Goal: Task Accomplishment & Management: Use online tool/utility

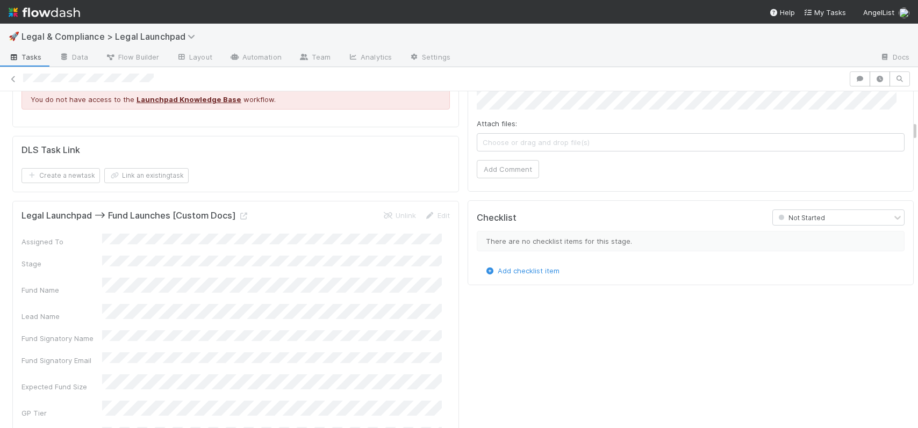
scroll to position [719, 0]
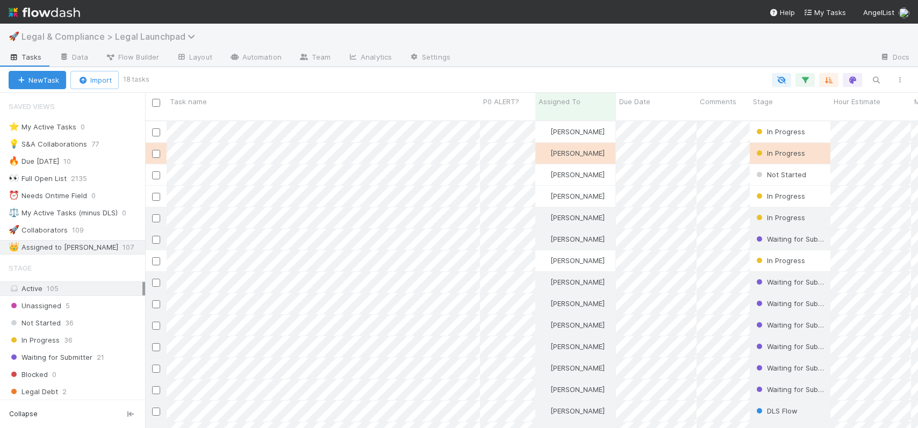
click at [86, 39] on span "Legal & Compliance > Legal Launchpad" at bounding box center [110, 36] width 179 height 11
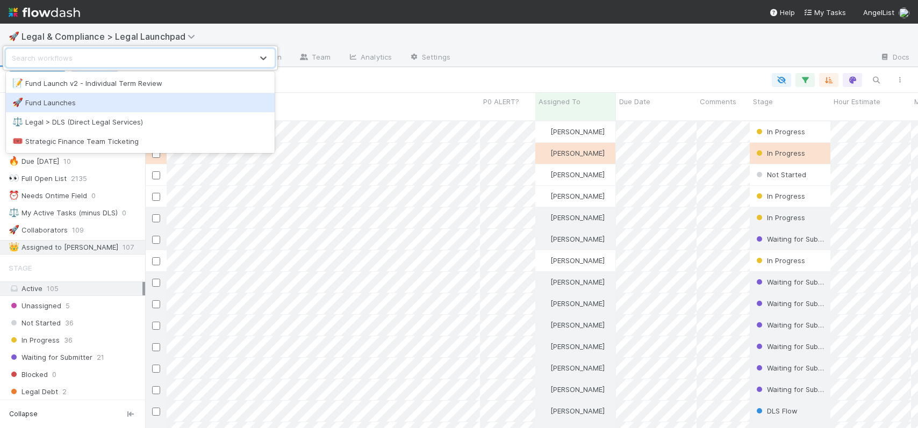
click at [71, 100] on div "🚀 Fund Launches" at bounding box center [140, 102] width 256 height 11
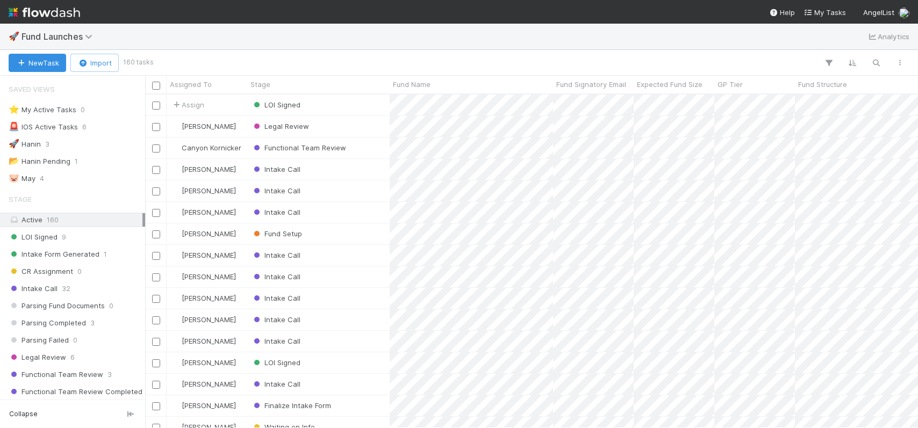
scroll to position [326, 764]
click at [370, 149] on div "Functional Team Review" at bounding box center [318, 148] width 142 height 21
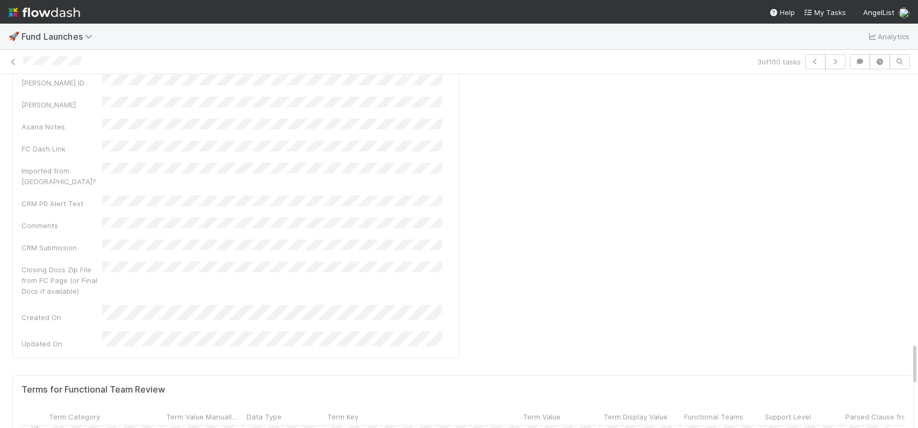
scroll to position [210, 858]
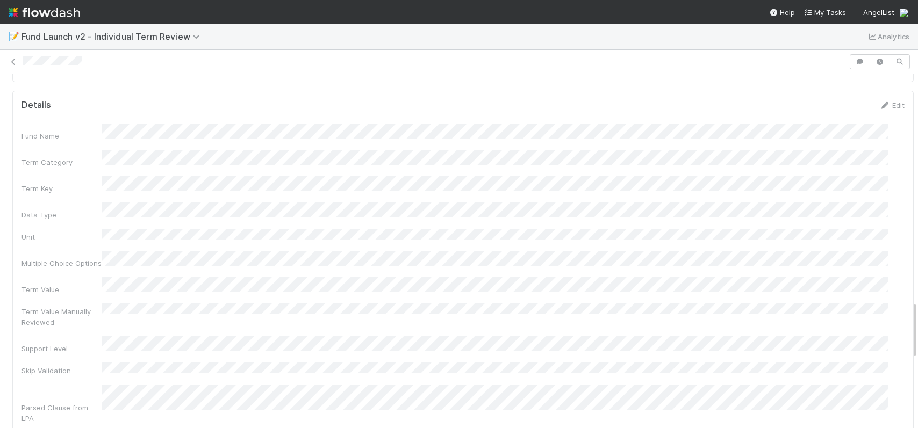
scroll to position [1408, 0]
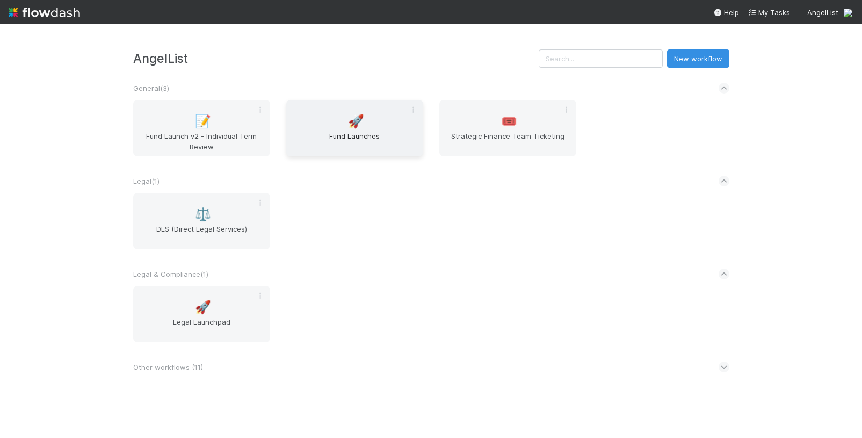
click at [332, 131] on span "Fund Launches" at bounding box center [355, 141] width 128 height 21
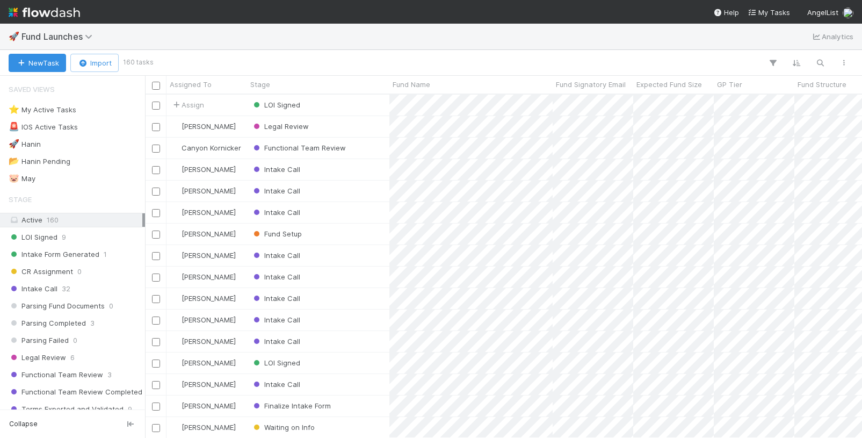
scroll to position [335, 709]
click at [377, 142] on div "Functional Team Review" at bounding box center [318, 148] width 142 height 21
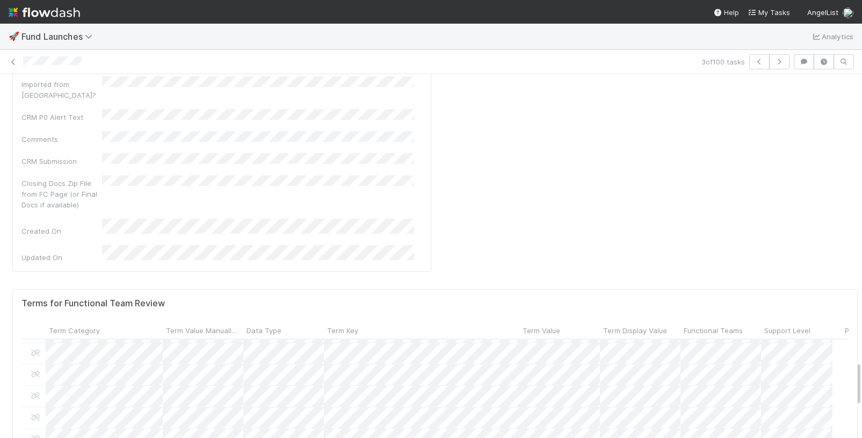
scroll to position [843, 0]
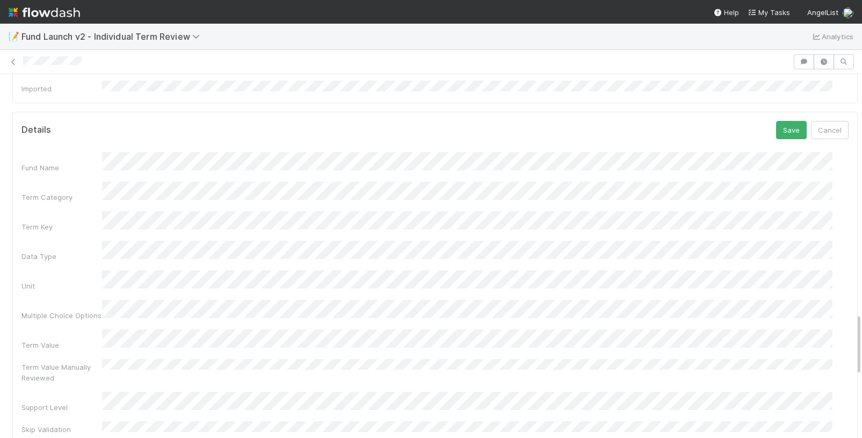
scroll to position [1389, 0]
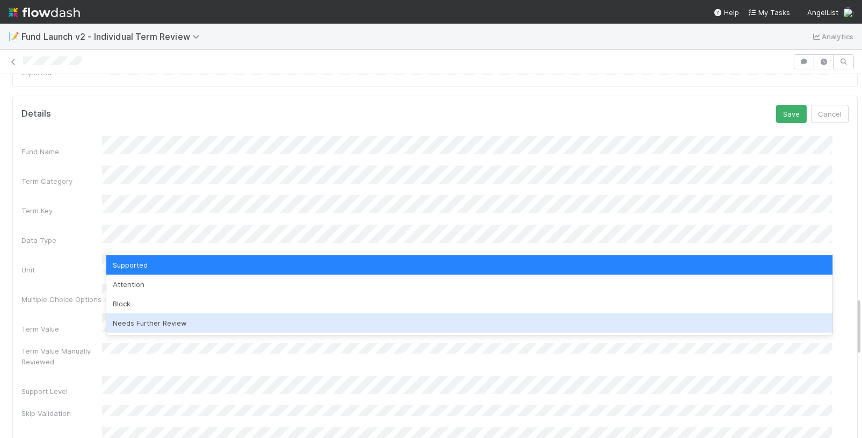
click at [151, 319] on div "Needs Further Review" at bounding box center [469, 322] width 726 height 19
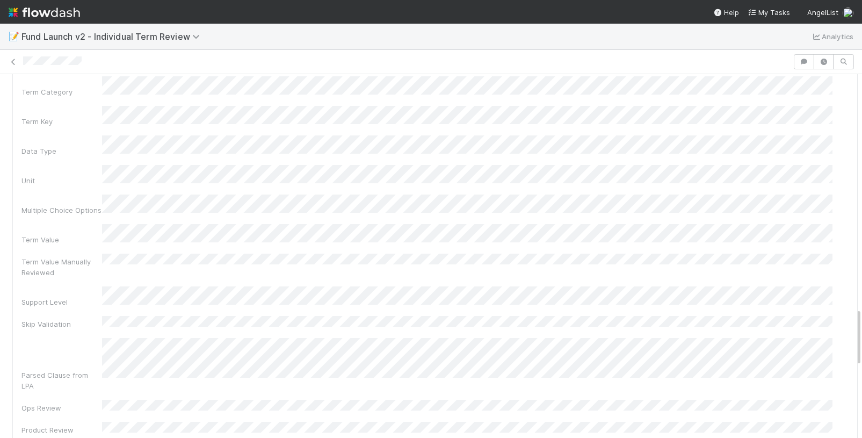
scroll to position [1480, 0]
click at [267, 244] on div "Fund Name Term Category Term Key Data Type Unit Multiple Choice Options Term Va…" at bounding box center [434, 407] width 827 height 724
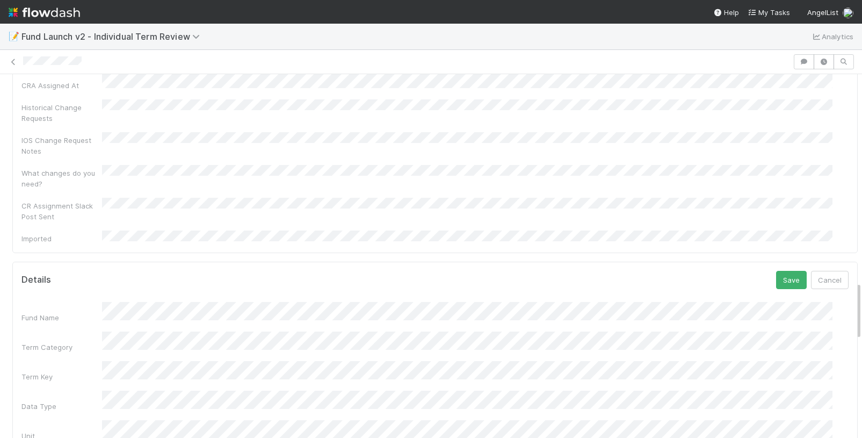
scroll to position [1213, 0]
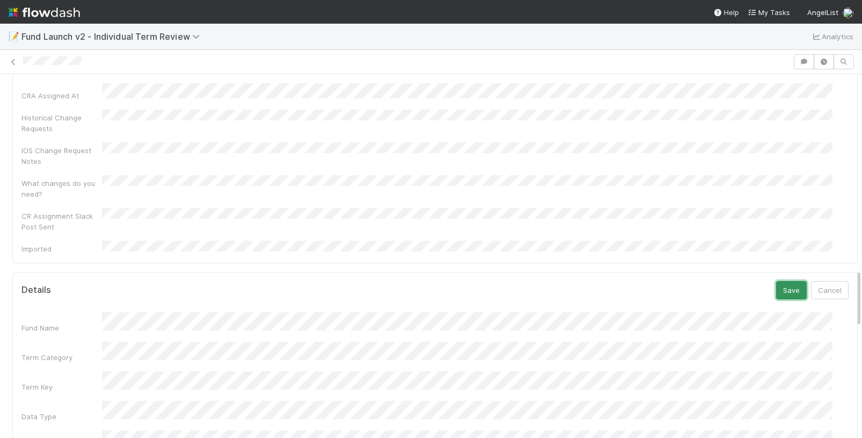
click at [776, 281] on button "Save" at bounding box center [791, 290] width 31 height 18
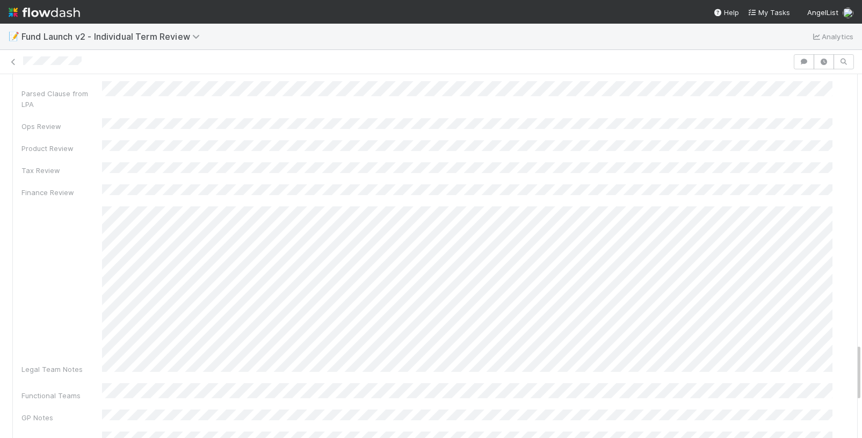
scroll to position [1342, 0]
